Goal: Task Accomplishment & Management: Manage account settings

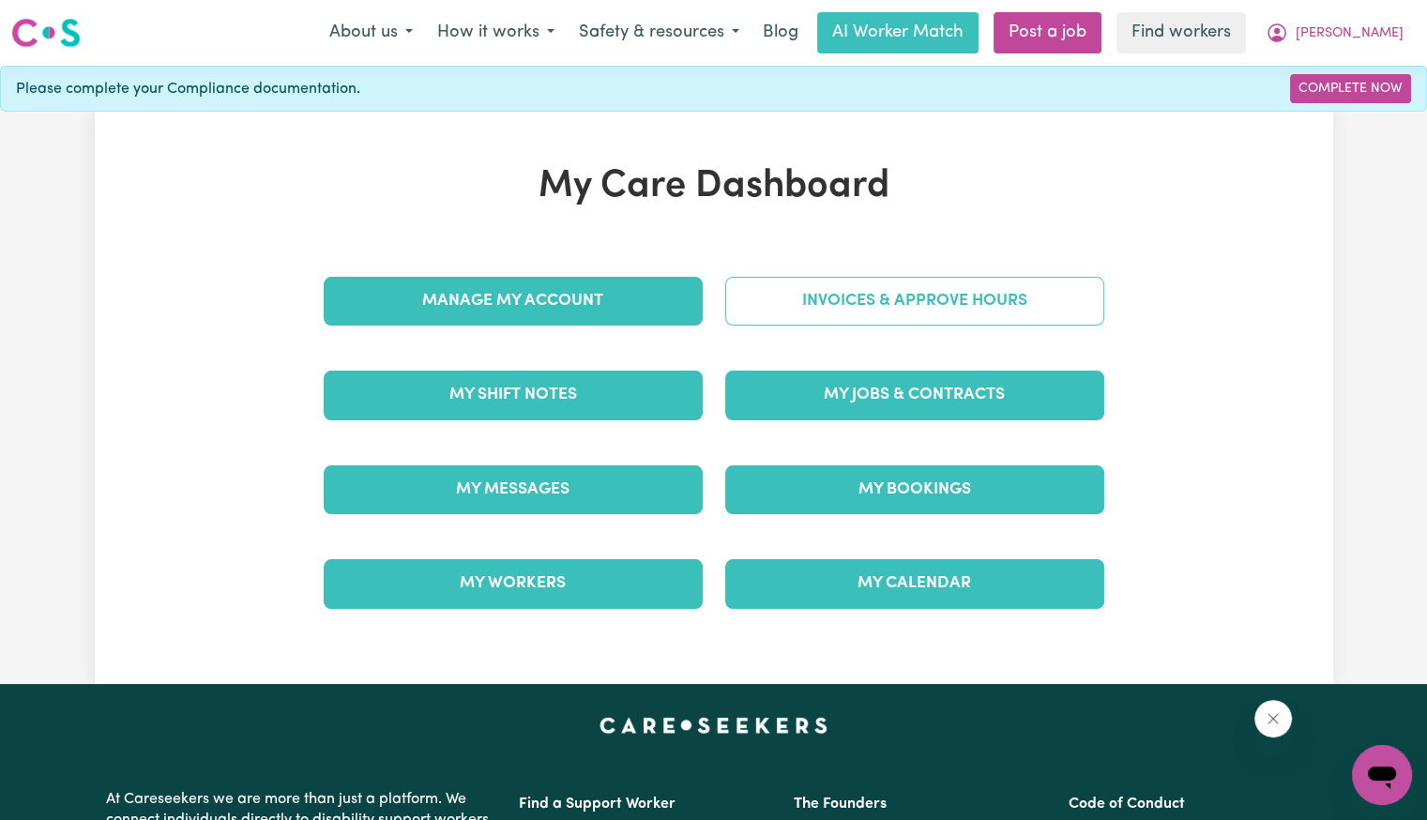
click at [851, 292] on link "Invoices & Approve Hours" at bounding box center [914, 301] width 379 height 49
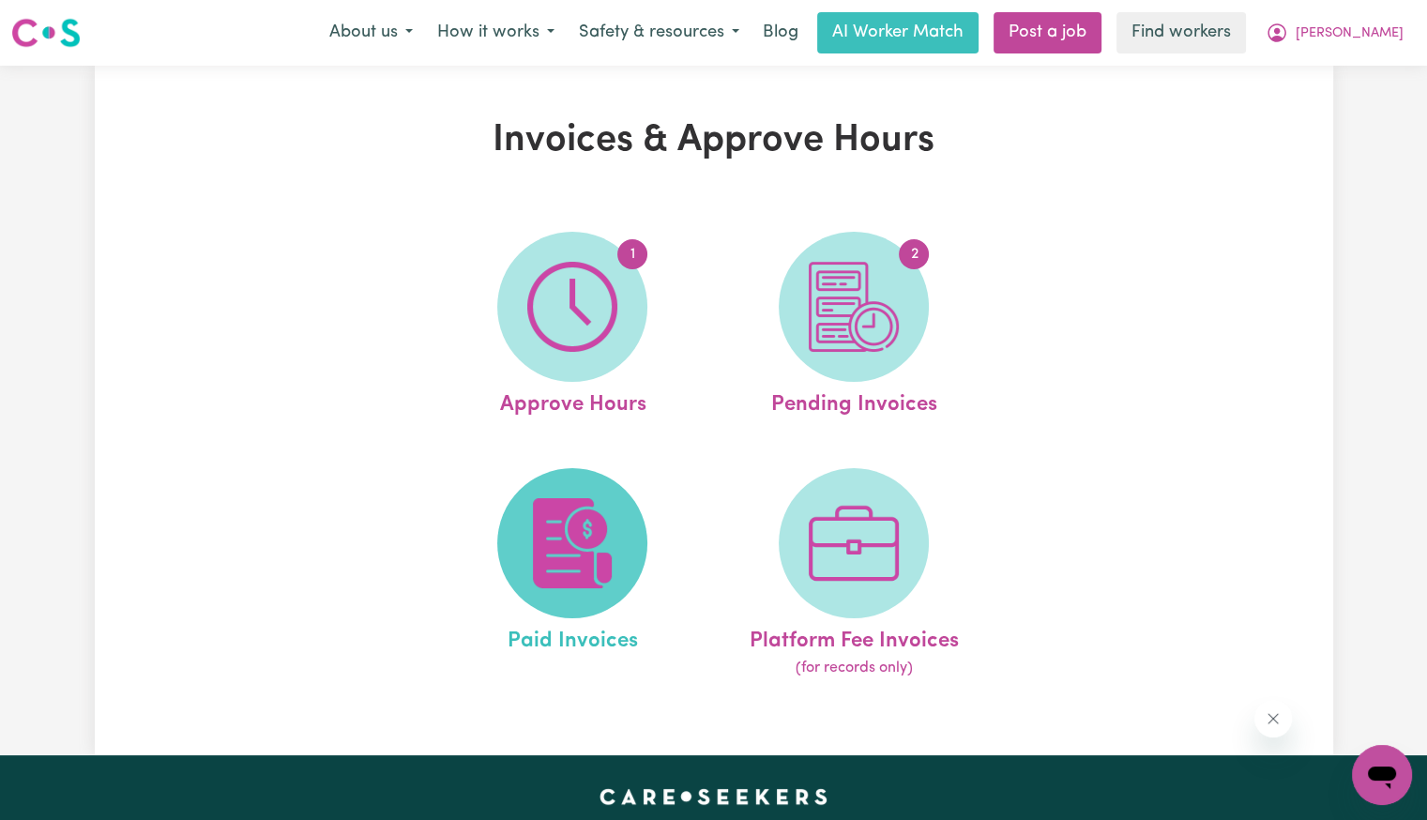
click at [536, 522] on img at bounding box center [572, 543] width 90 height 90
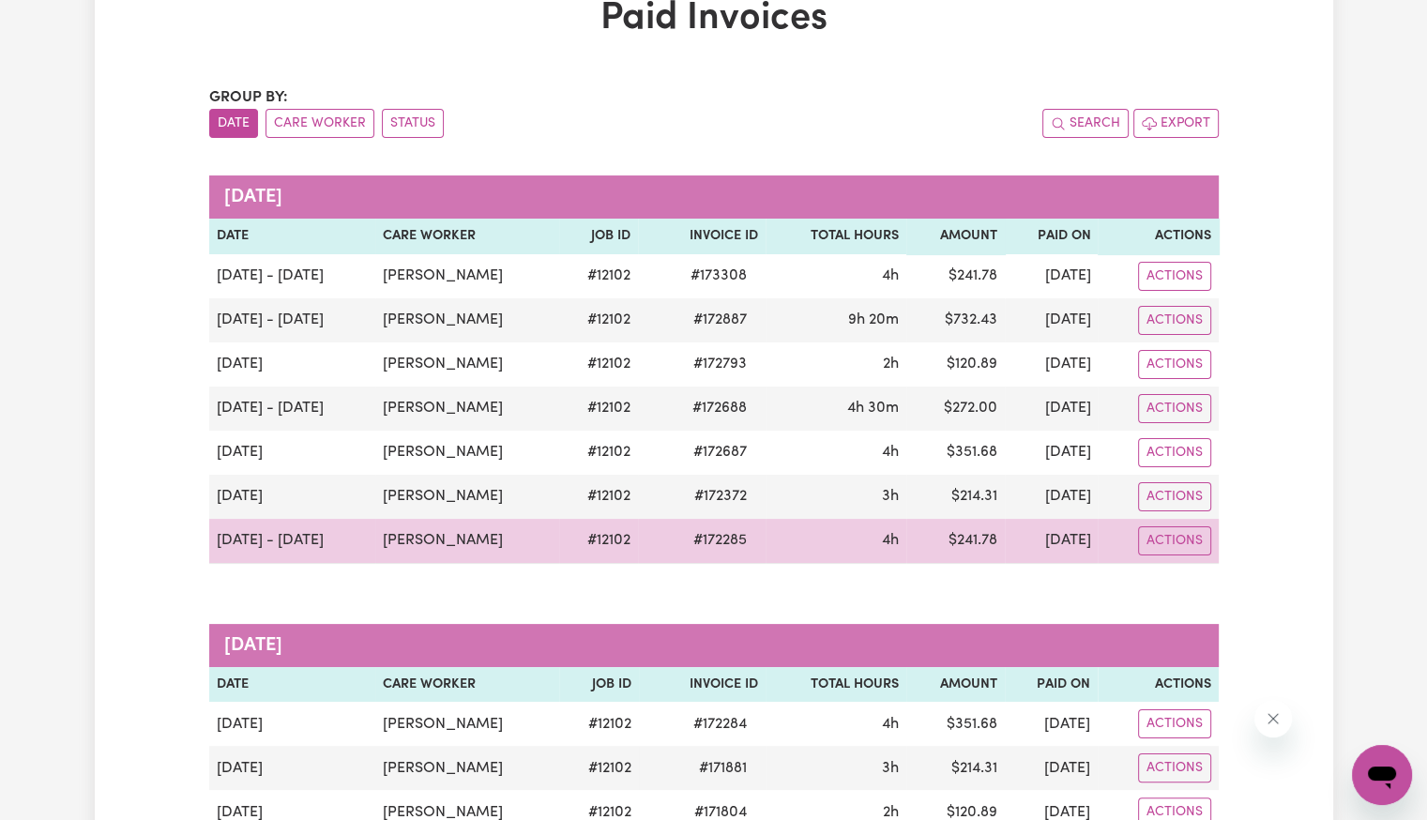
scroll to position [188, 0]
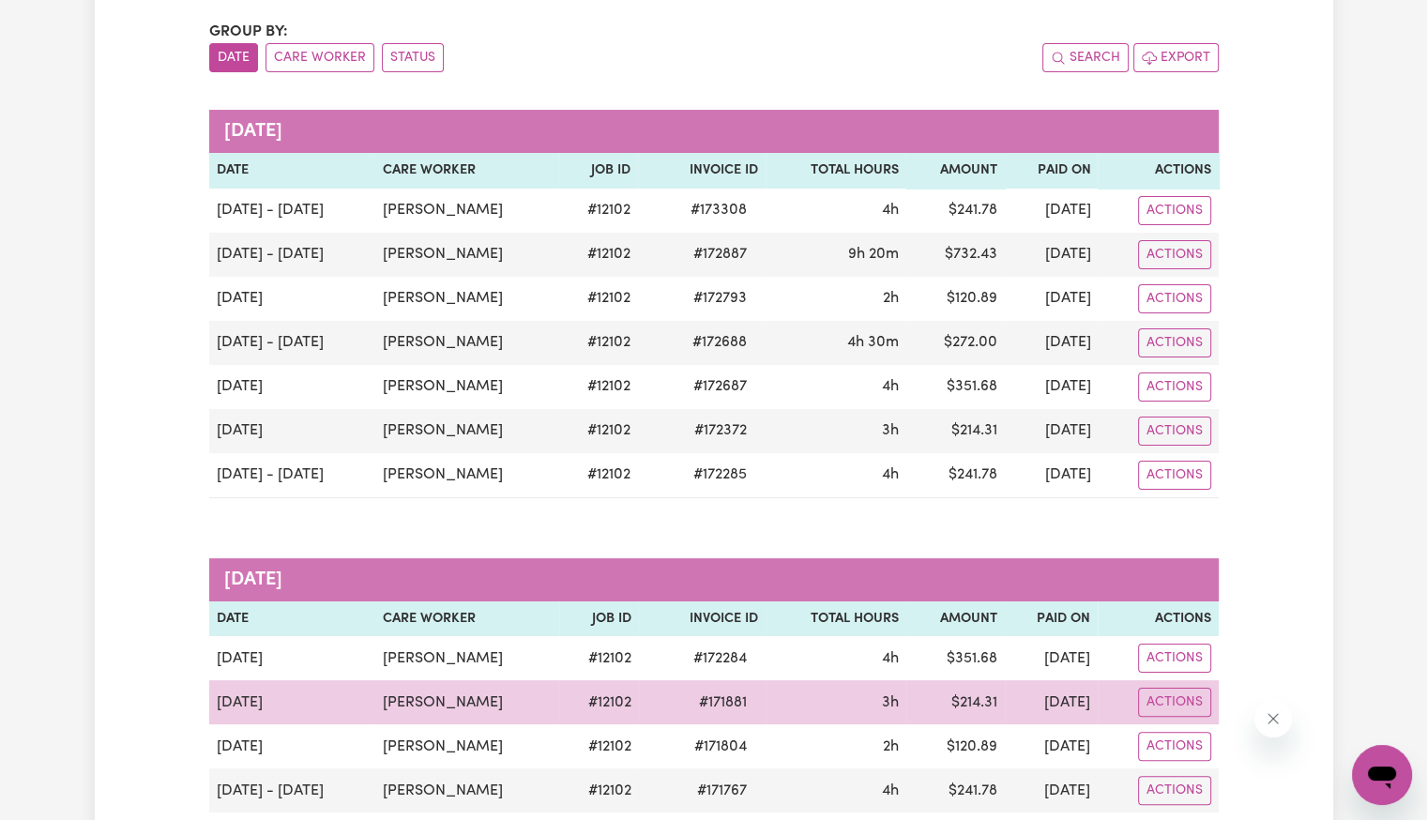
click at [688, 699] on span "# 171881" at bounding box center [723, 703] width 70 height 23
click at [688, 695] on span "# 171881" at bounding box center [723, 703] width 70 height 23
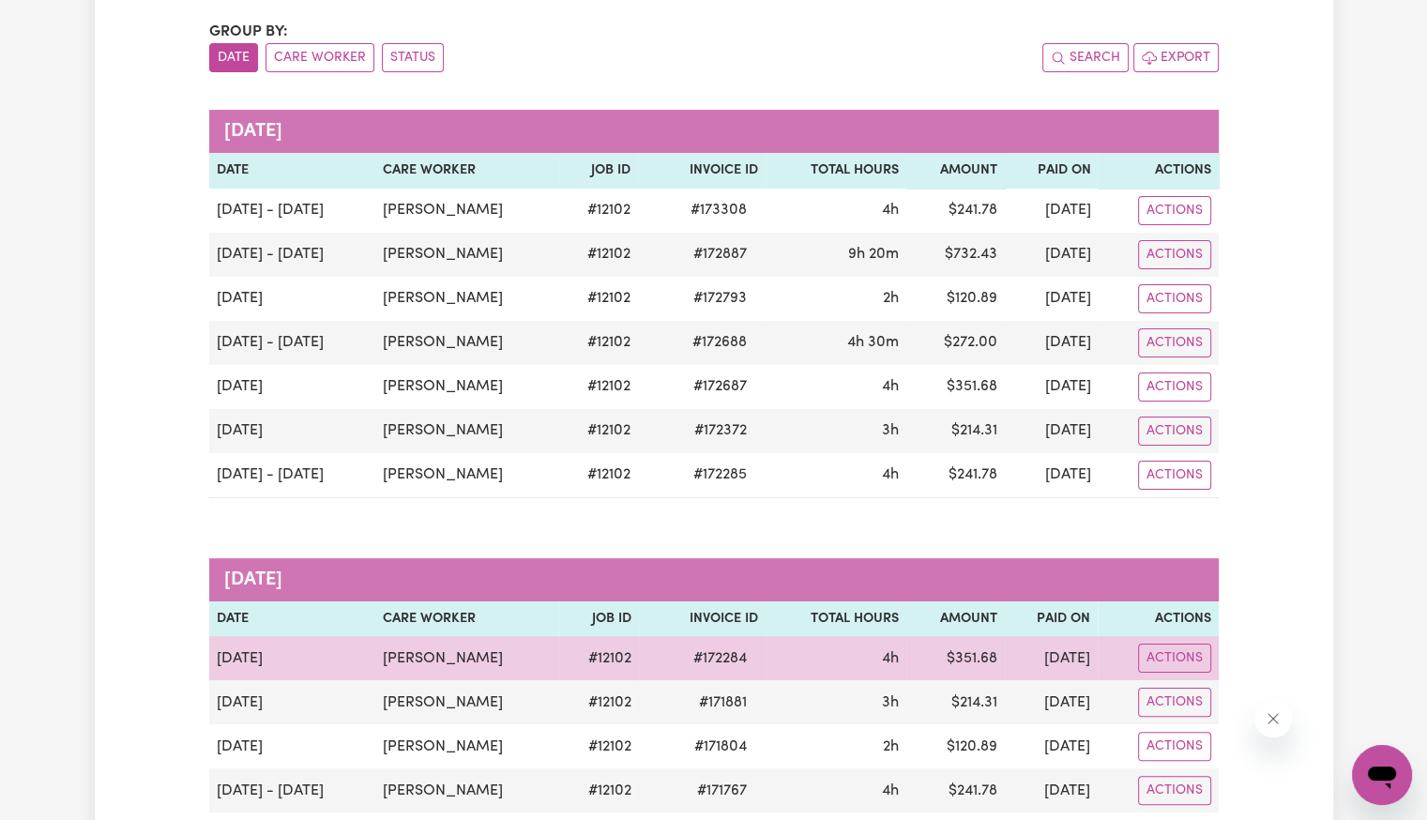
click at [667, 669] on td "# 172284" at bounding box center [702, 658] width 127 height 44
click at [693, 648] on span "# 172284" at bounding box center [720, 658] width 76 height 23
click at [692, 654] on span "# 172284" at bounding box center [720, 658] width 76 height 23
copy span "172284"
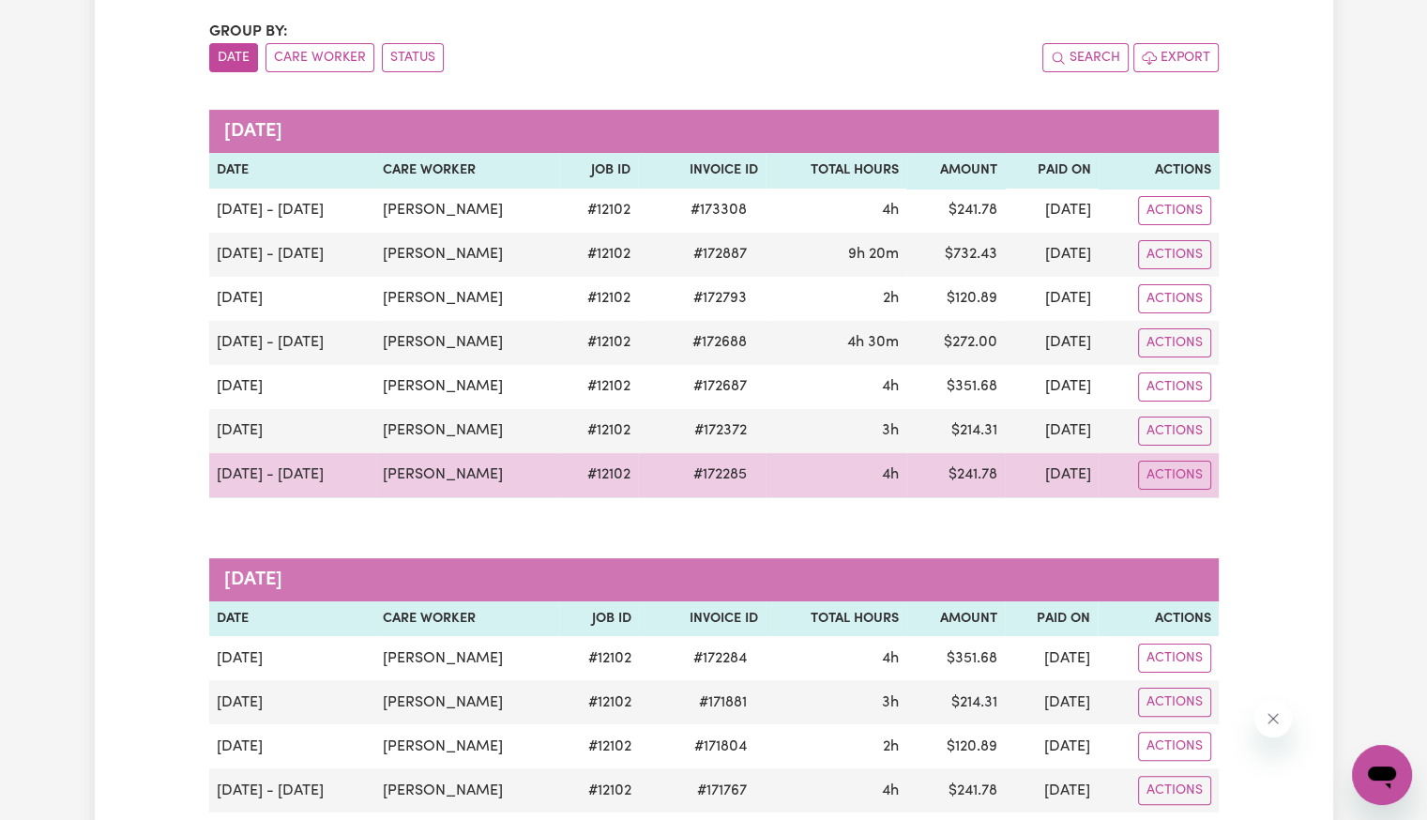
click at [685, 473] on span "# 172285" at bounding box center [720, 475] width 76 height 23
click at [682, 472] on span "# 172285" at bounding box center [720, 475] width 76 height 23
click at [682, 476] on span "# 172285" at bounding box center [720, 475] width 76 height 23
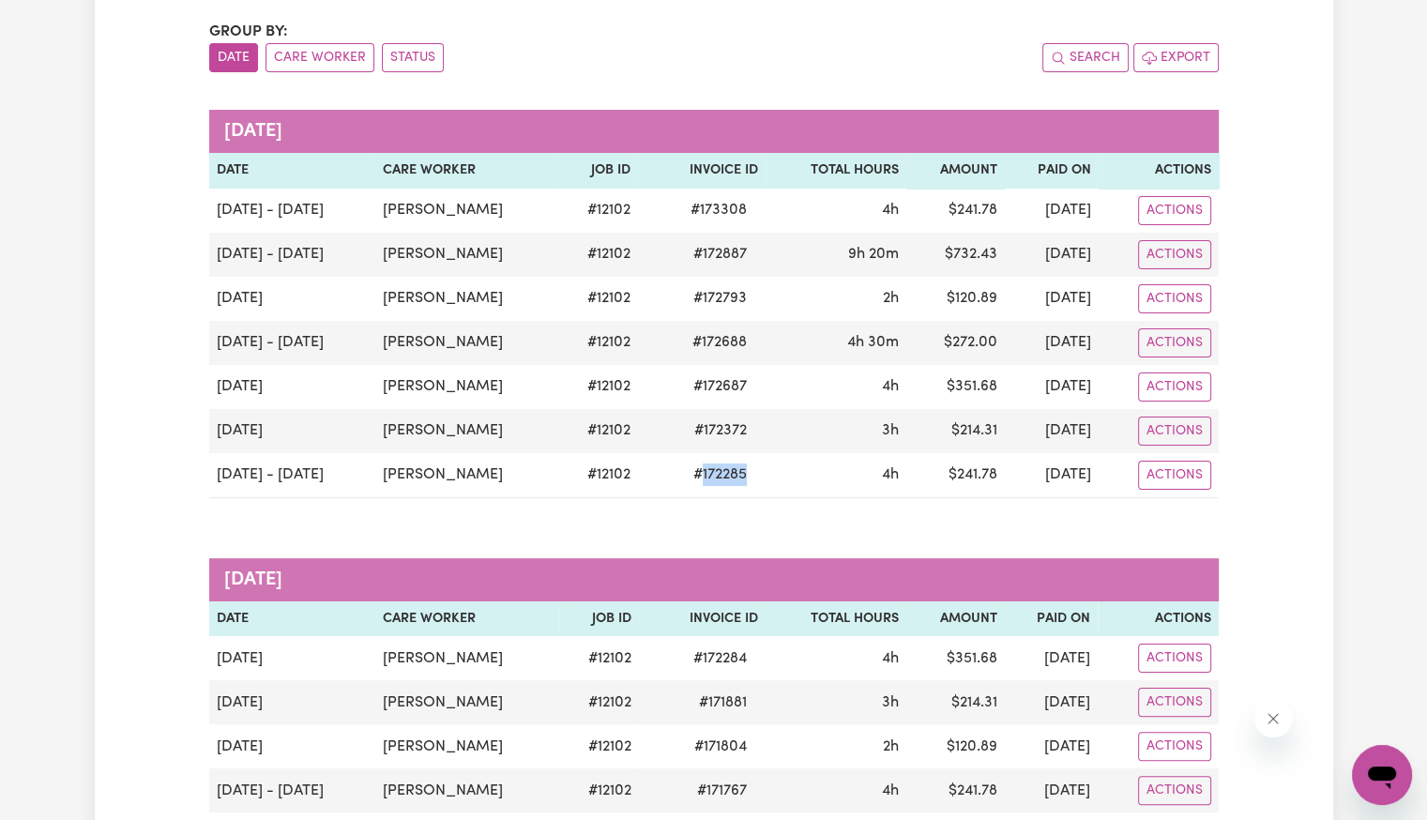
copy span "172285"
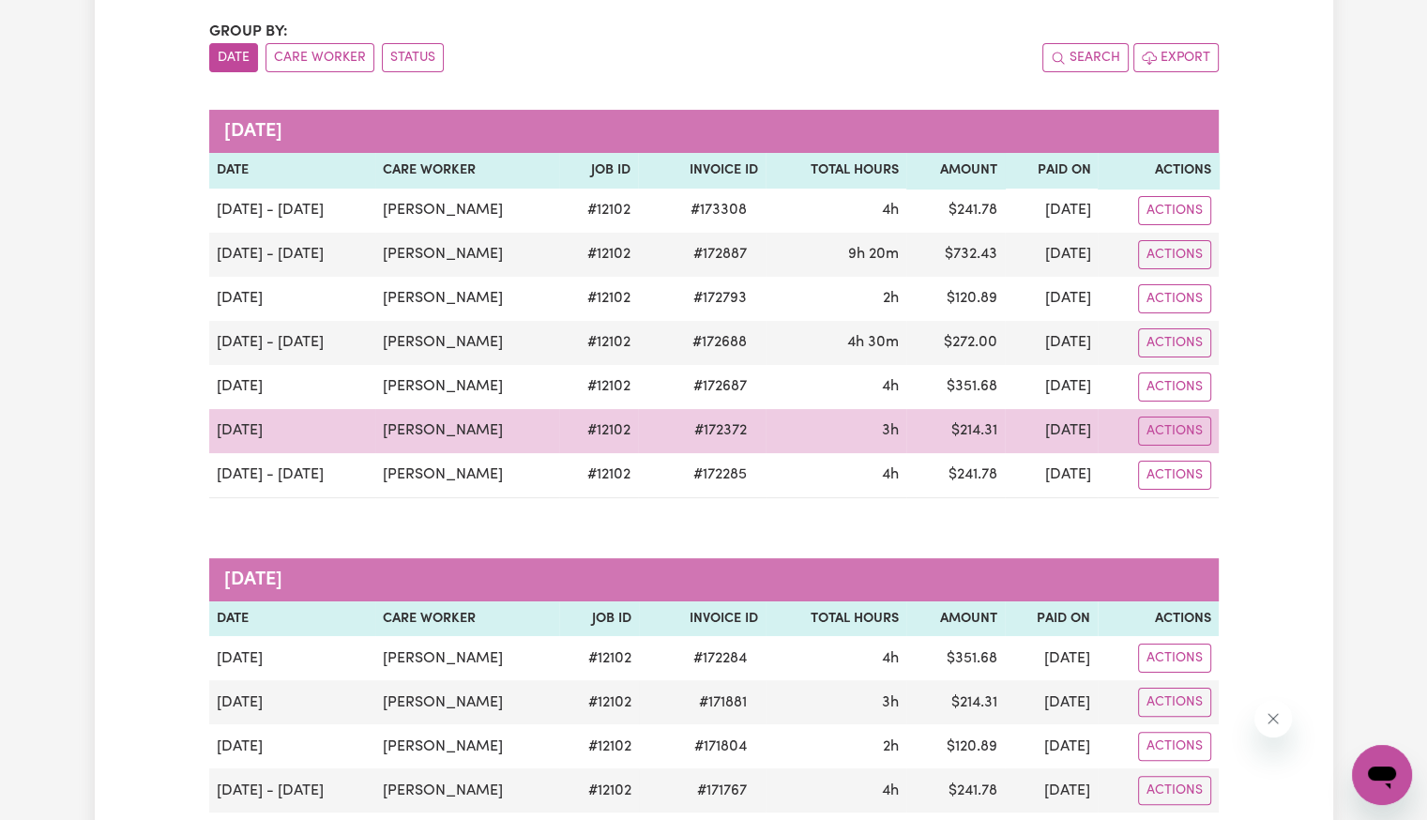
click at [683, 433] on span "# 172372" at bounding box center [720, 430] width 75 height 23
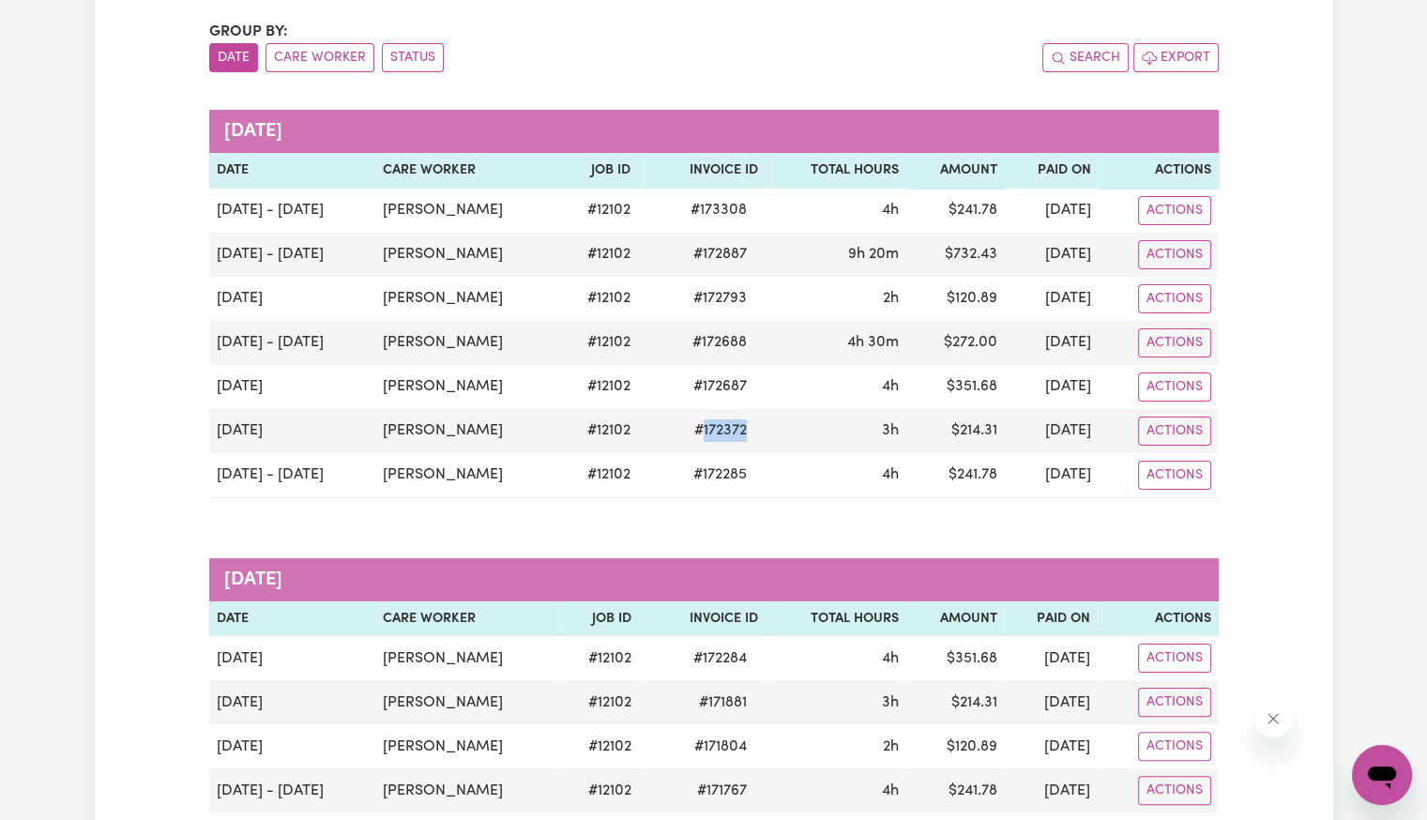
copy span "172372"
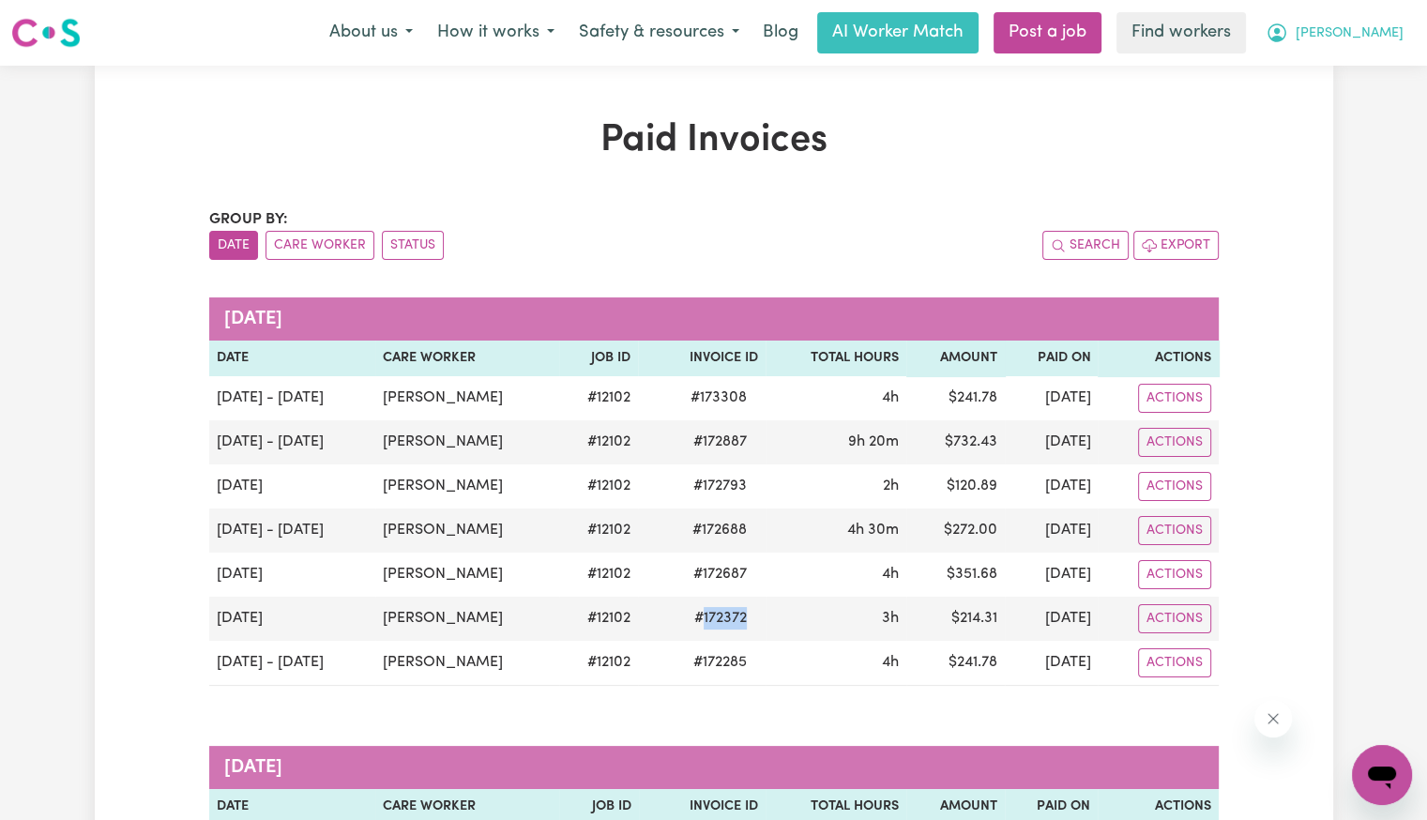
click at [1369, 50] on button "[PERSON_NAME]" at bounding box center [1335, 32] width 162 height 39
click at [1352, 99] on link "Logout" at bounding box center [1341, 108] width 148 height 36
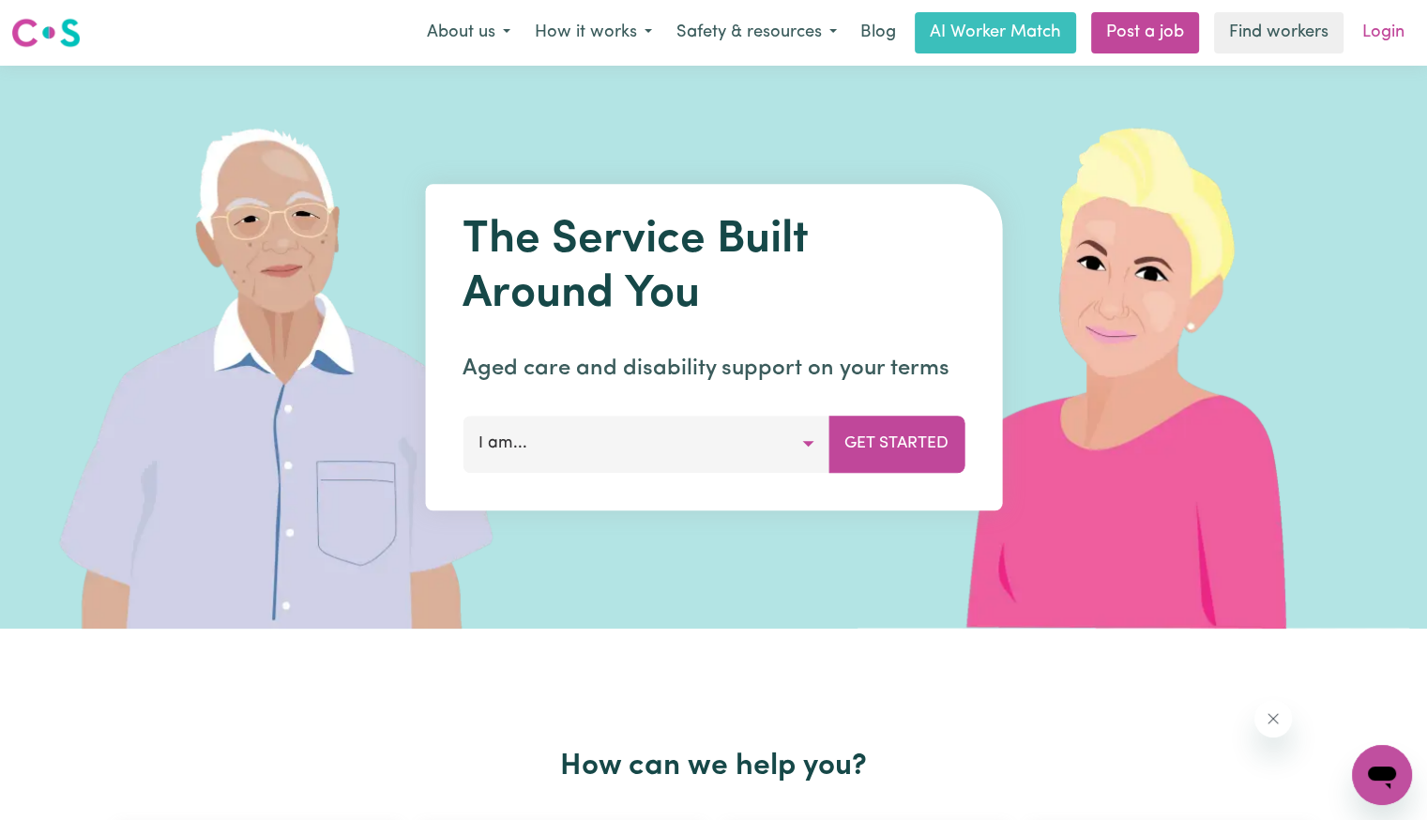
click at [1375, 53] on link "Login" at bounding box center [1383, 32] width 65 height 41
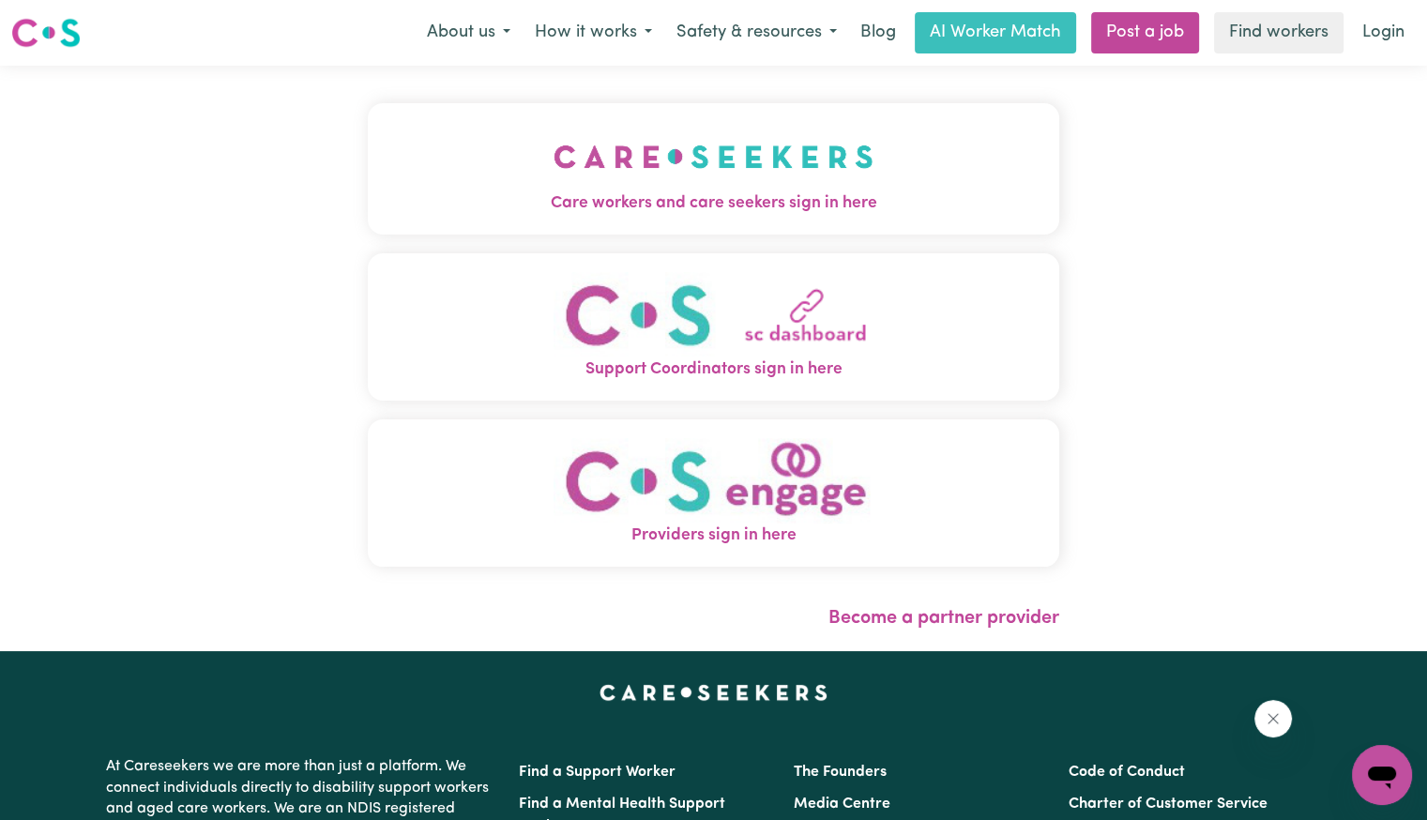
click at [559, 175] on img "Care workers and care seekers sign in here" at bounding box center [714, 156] width 320 height 69
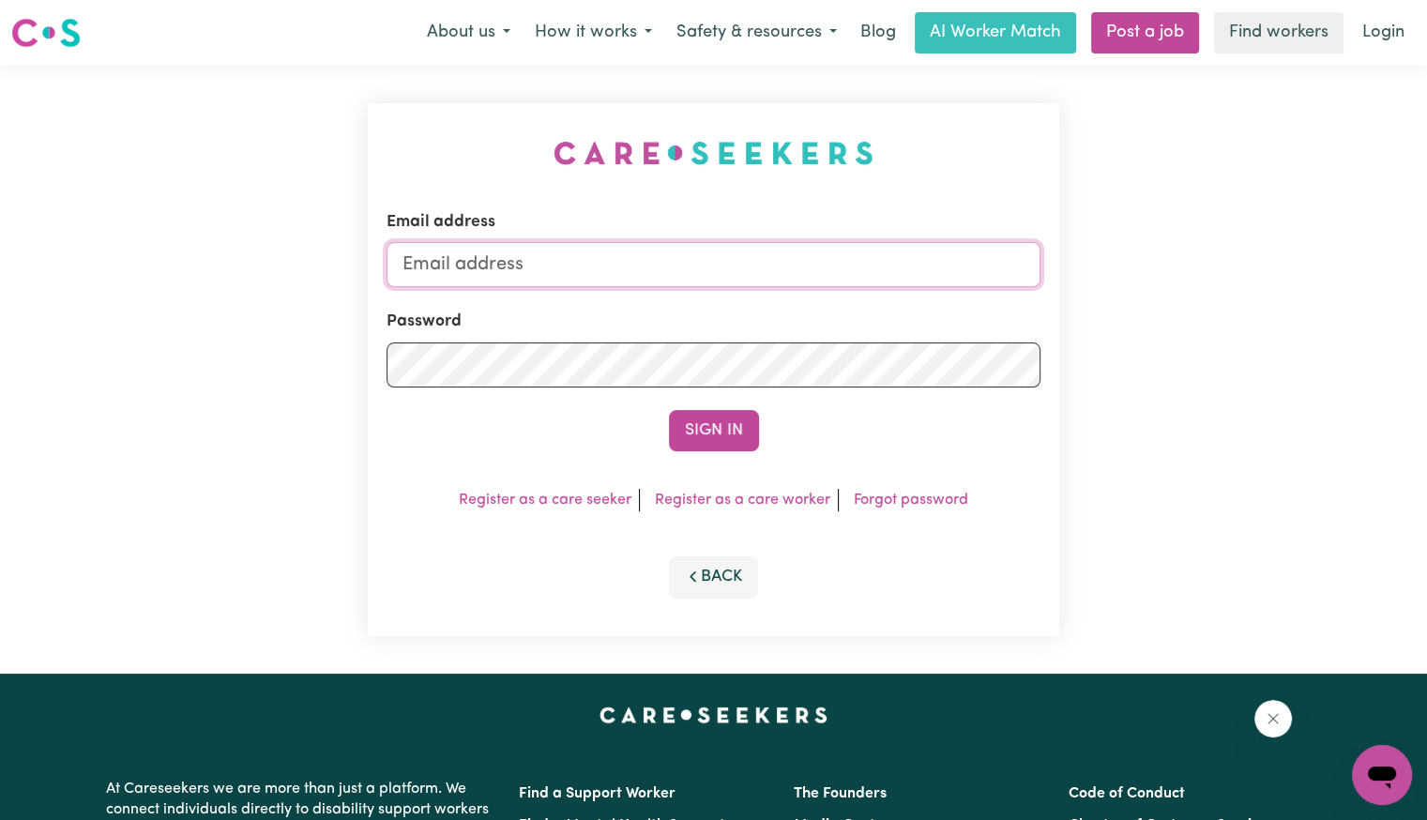
click at [622, 273] on input "Email address" at bounding box center [714, 264] width 654 height 45
drag, startPoint x: 501, startPoint y: 262, endPoint x: 788, endPoint y: 246, distance: 287.6
click at [789, 245] on input "[EMAIL_ADDRESS][PERSON_NAME][PERSON_NAME][DOMAIN_NAME]" at bounding box center [714, 264] width 654 height 45
paste input "[PERSON_NAME]"
type input "[EMAIL_ADDRESS][DOMAIN_NAME]"
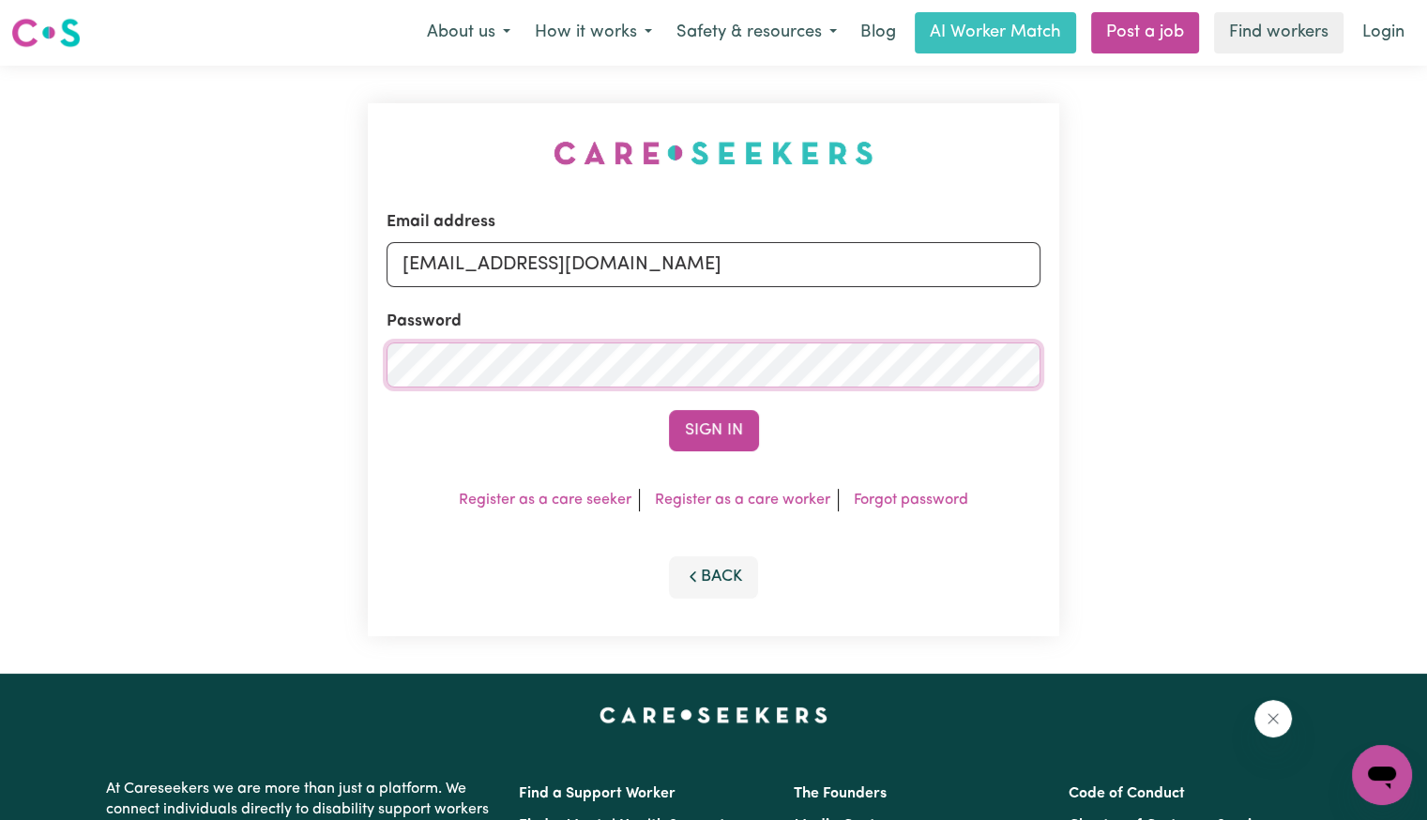
click at [669, 410] on button "Sign In" at bounding box center [714, 430] width 90 height 41
